Goal: Information Seeking & Learning: Learn about a topic

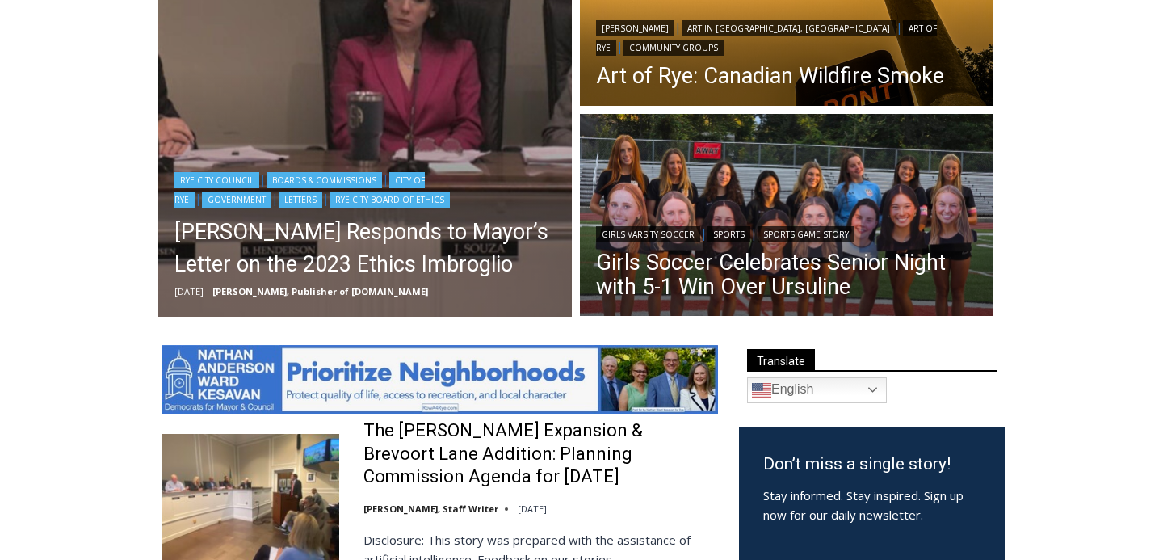
scroll to position [188, 0]
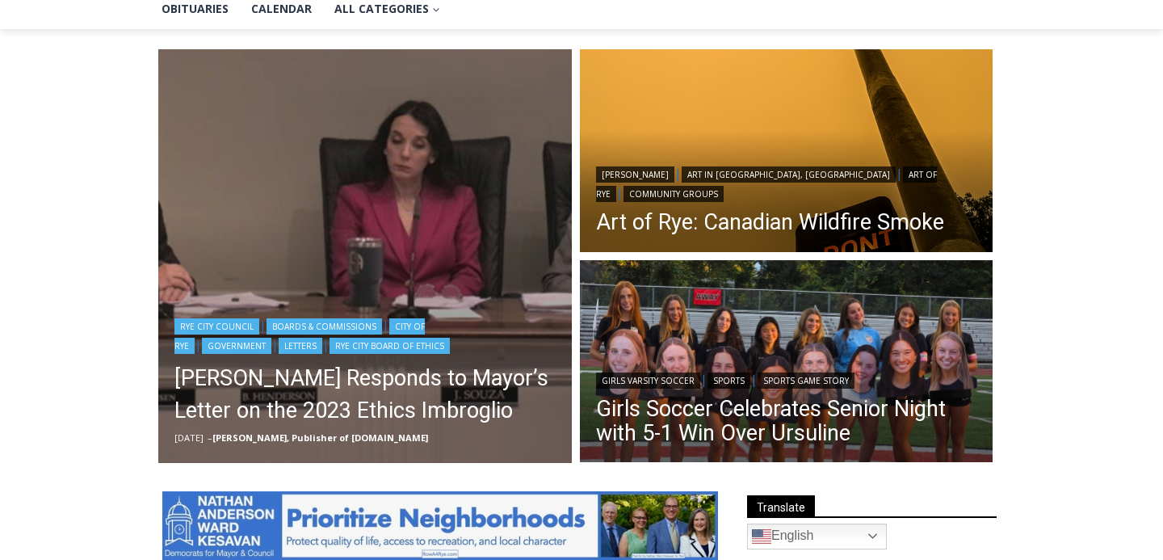
click at [367, 228] on img "Read More Henderson Responds to Mayor’s Letter on the 2023 Ethics Imbroglio" at bounding box center [364, 255] width 413 height 413
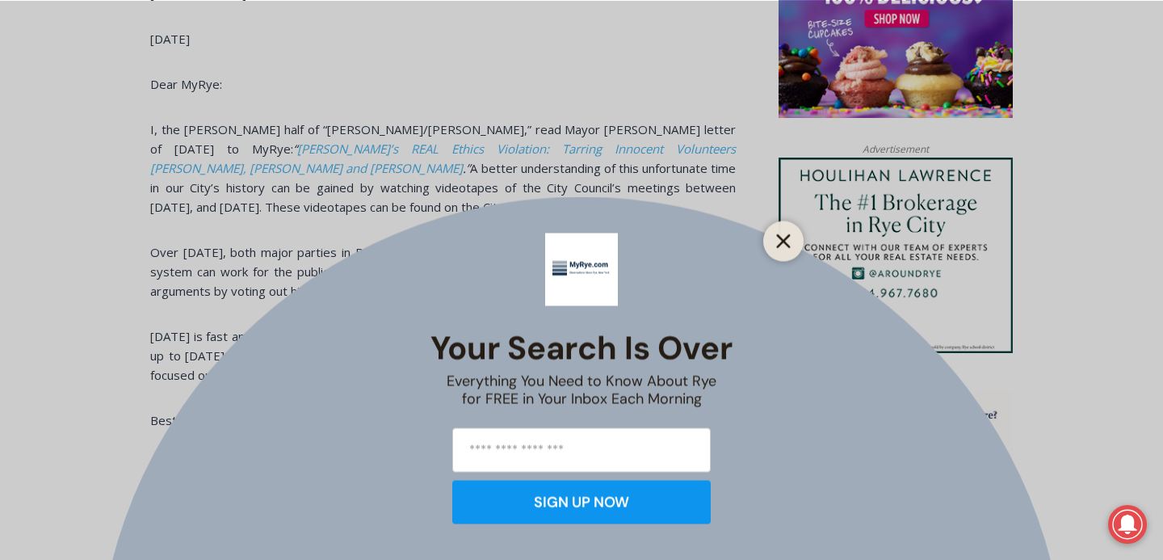
click at [780, 241] on icon "Close" at bounding box center [783, 240] width 15 height 15
